Goal: Find specific page/section: Find specific page/section

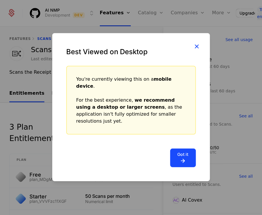
click at [197, 50] on icon "button" at bounding box center [197, 47] width 8 height 8
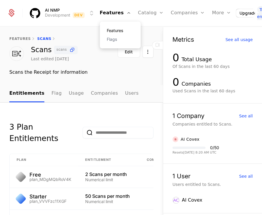
click at [120, 32] on link "Features" at bounding box center [120, 31] width 27 height 4
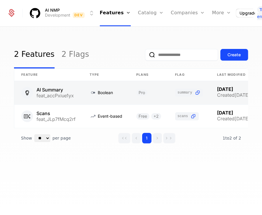
click at [48, 90] on link at bounding box center [48, 92] width 68 height 23
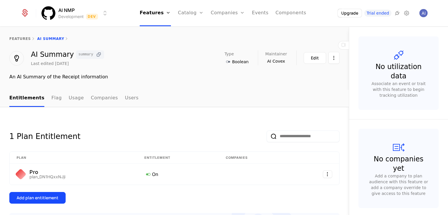
click at [96, 53] on icon at bounding box center [99, 55] width 6 height 6
